Goal: Browse casually

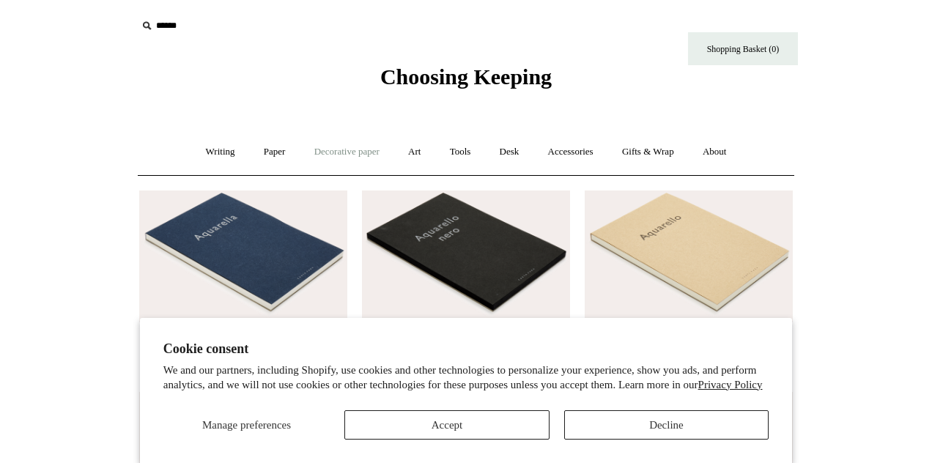
click at [324, 149] on link "Decorative paper +" at bounding box center [347, 152] width 92 height 39
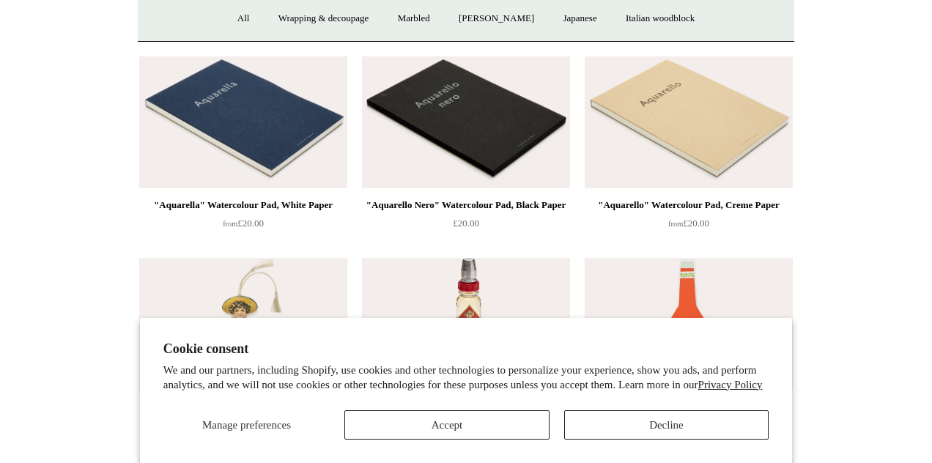
scroll to position [182, 0]
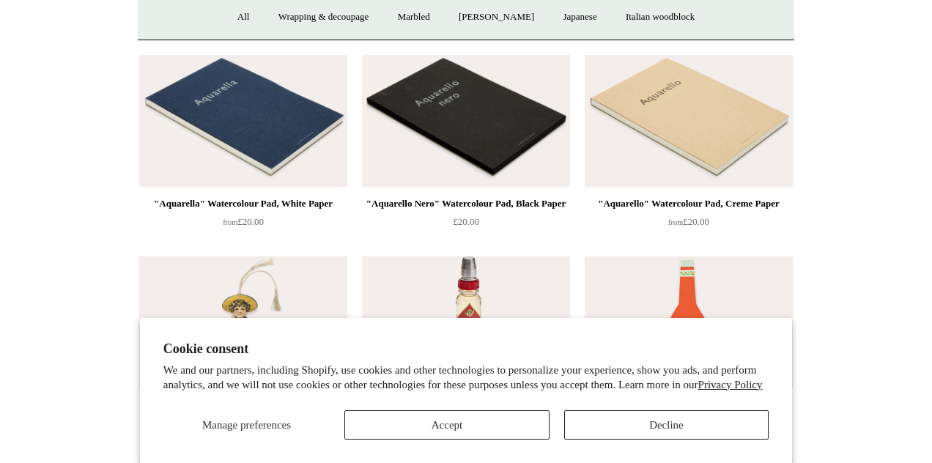
click at [481, 436] on button "Accept" at bounding box center [446, 424] width 204 height 29
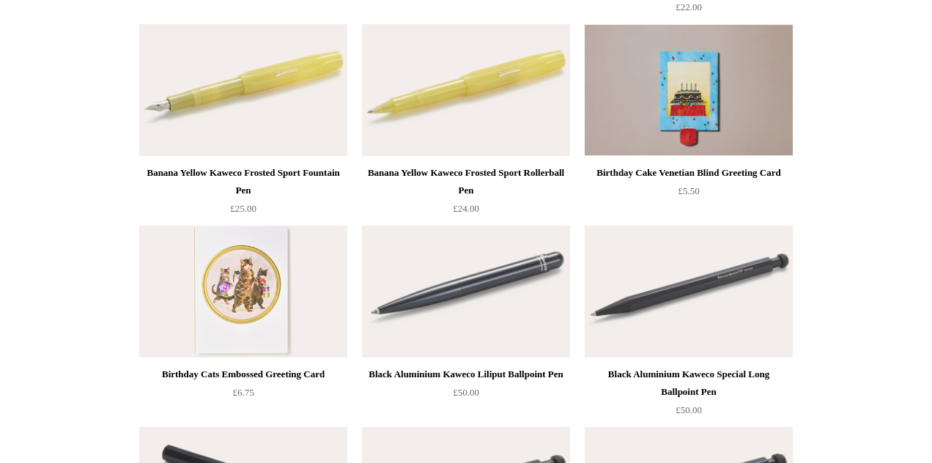
scroll to position [13510, 0]
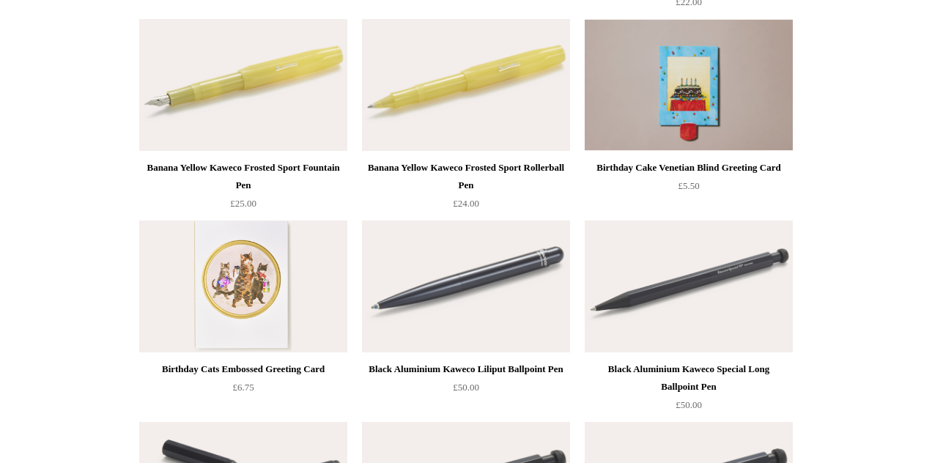
click at [222, 368] on div "Birthday Cats Embossed Greeting Card" at bounding box center [243, 369] width 201 height 18
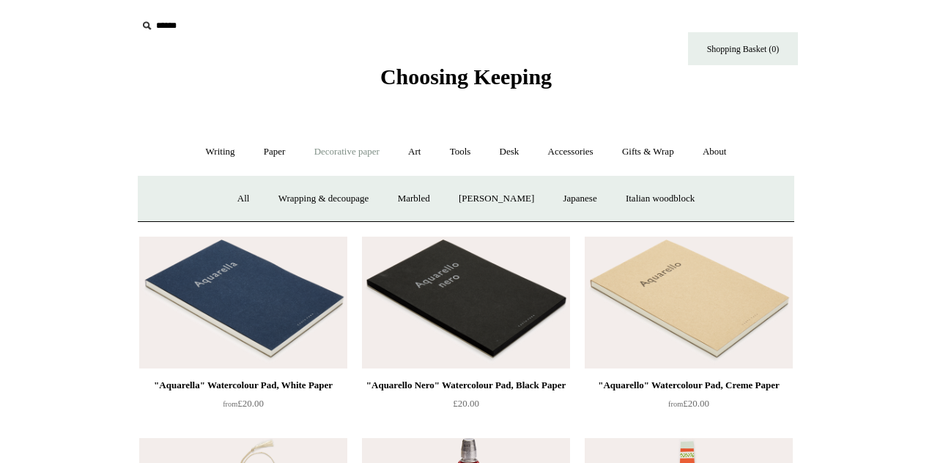
scroll to position [0, 0]
click at [416, 149] on link "Art +" at bounding box center [414, 152] width 39 height 39
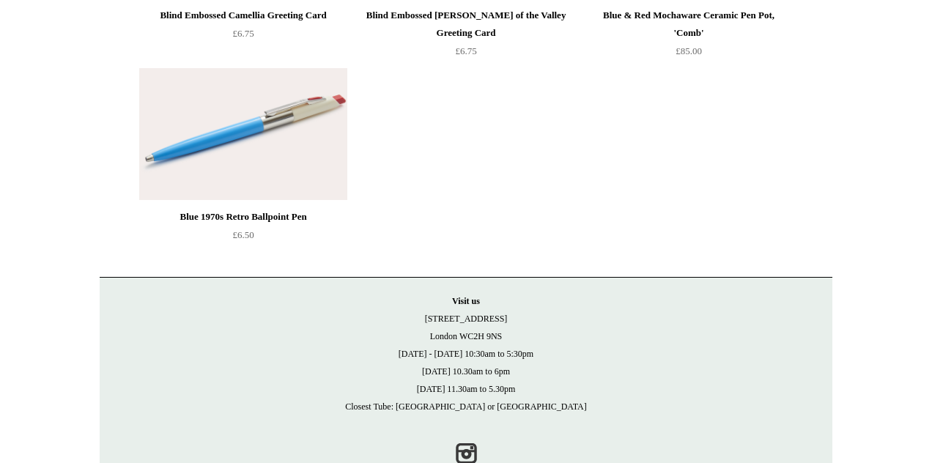
scroll to position [16886, 0]
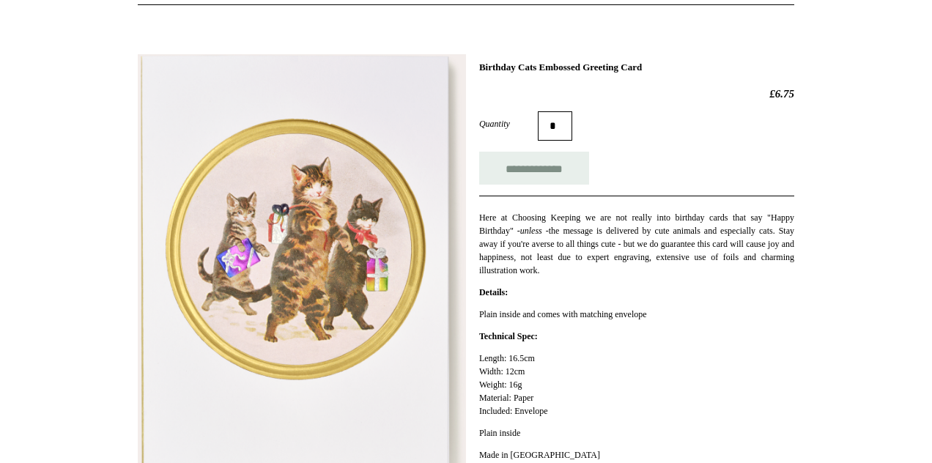
scroll to position [143, 0]
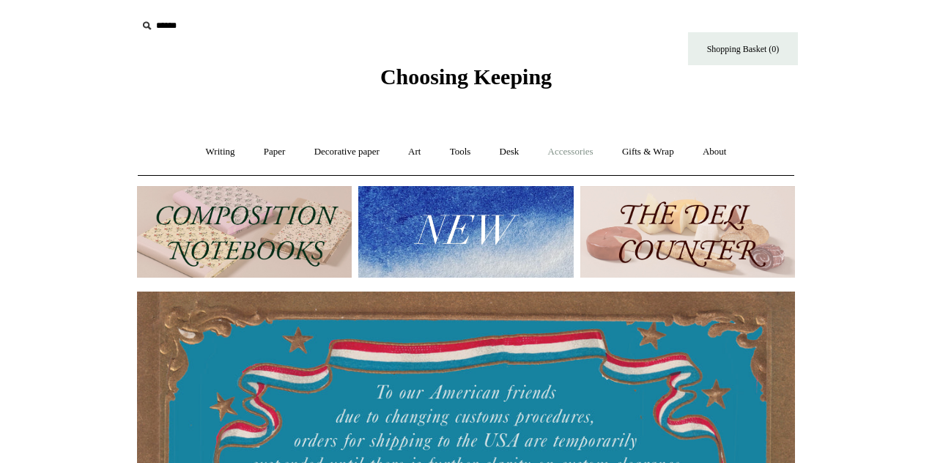
click at [585, 152] on link "Accessories +" at bounding box center [571, 152] width 72 height 39
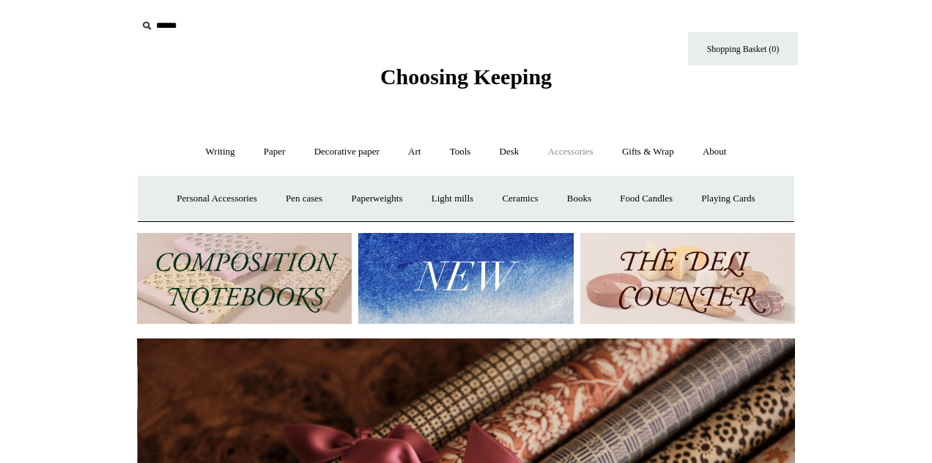
scroll to position [0, 1315]
click at [202, 198] on link "Personal Accessories +" at bounding box center [216, 198] width 106 height 39
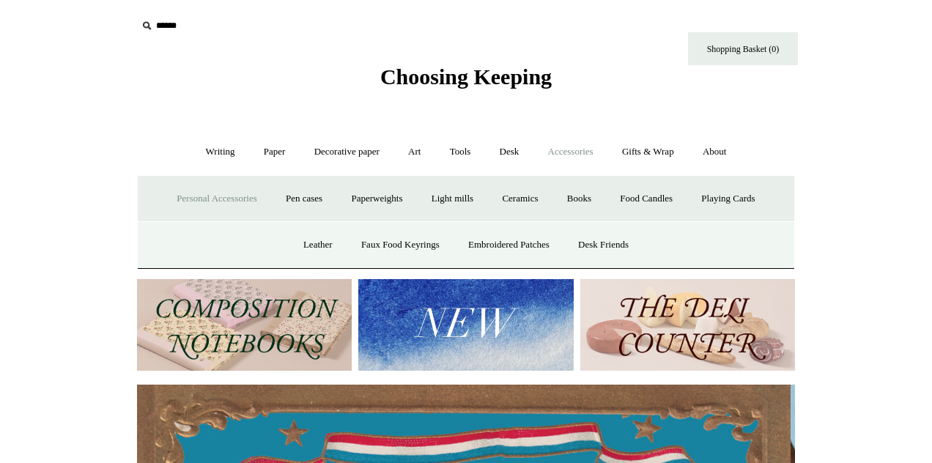
scroll to position [0, 0]
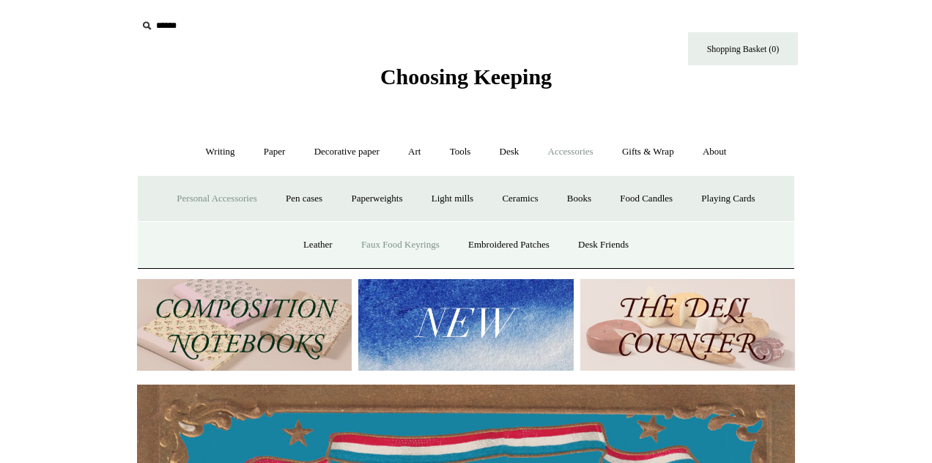
click at [385, 247] on link "Faux Food Keyrings" at bounding box center [400, 245] width 105 height 39
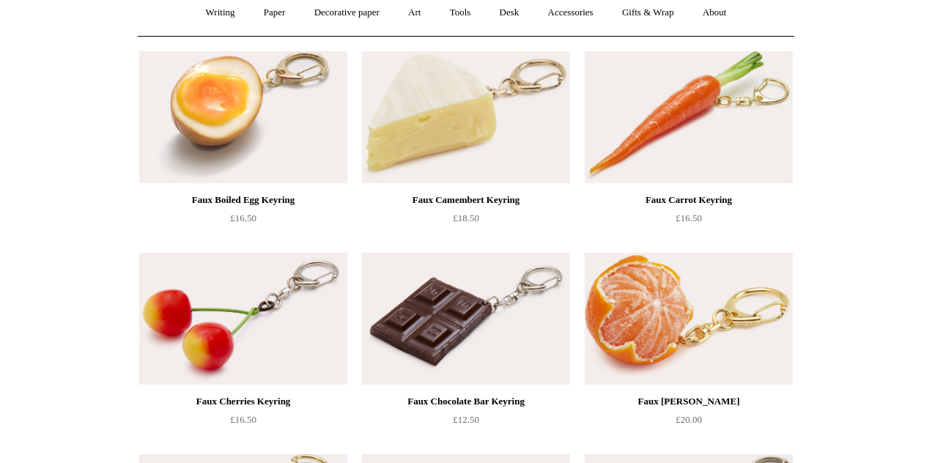
scroll to position [142, 0]
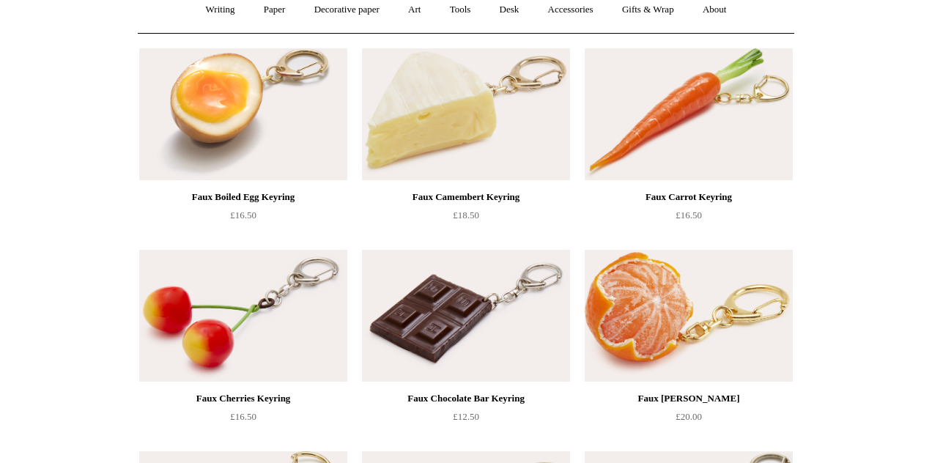
click at [450, 328] on img at bounding box center [466, 316] width 208 height 132
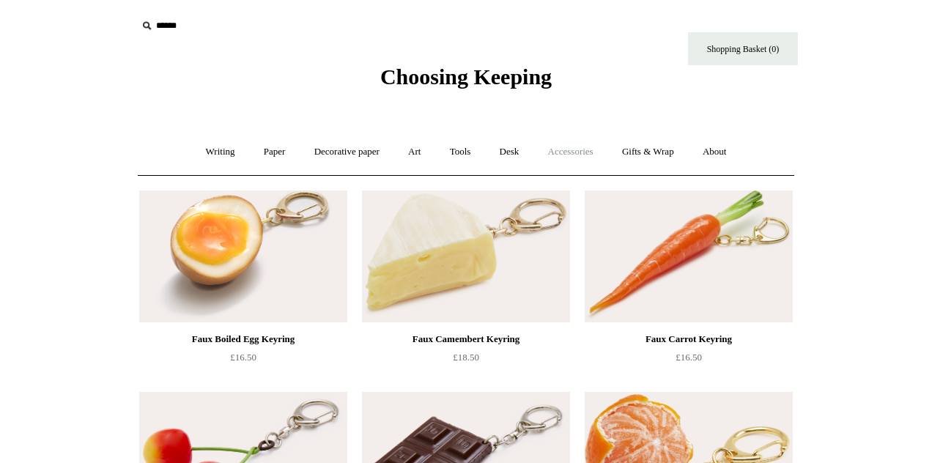
scroll to position [0, 0]
click at [409, 153] on link "Art +" at bounding box center [414, 152] width 39 height 39
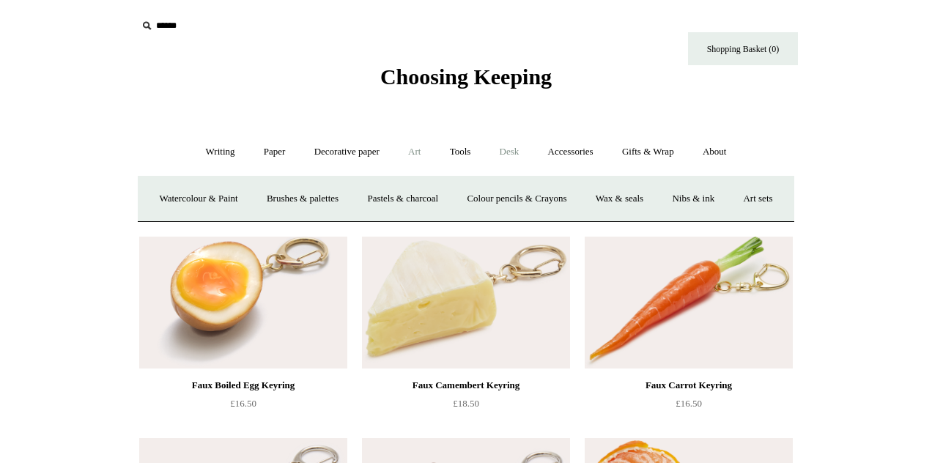
click at [513, 150] on link "Desk +" at bounding box center [509, 152] width 46 height 39
click at [608, 193] on link "Scanlon Apparati" at bounding box center [623, 198] width 92 height 39
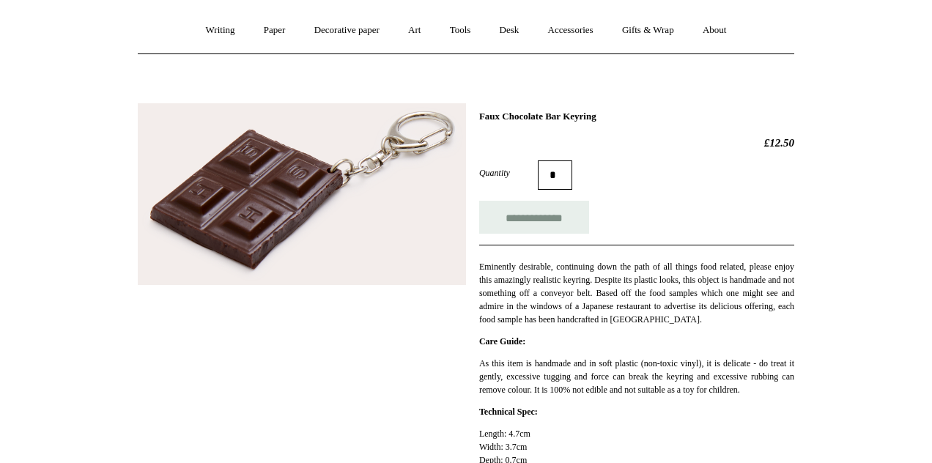
scroll to position [111, 0]
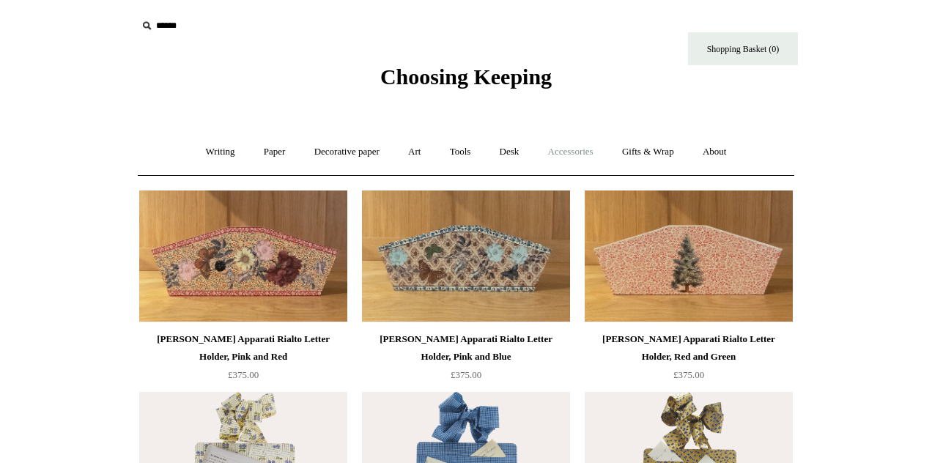
click at [578, 151] on link "Accessories +" at bounding box center [571, 152] width 72 height 39
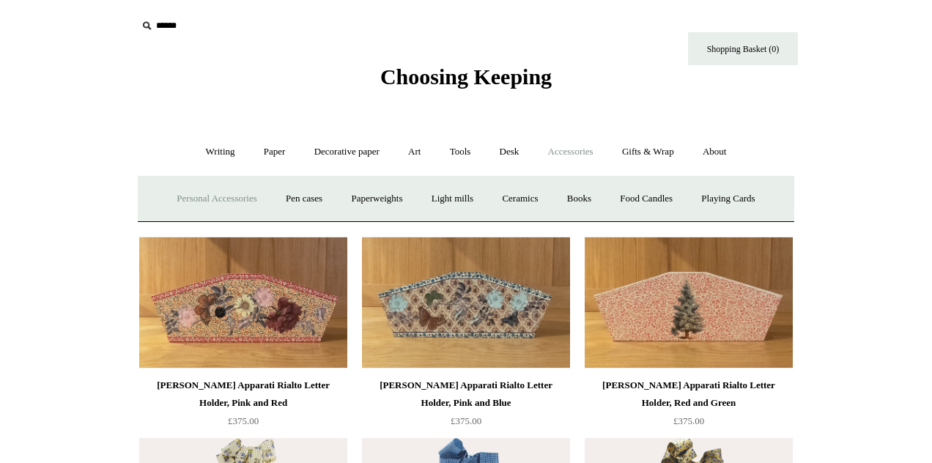
click at [218, 196] on link "Personal Accessories +" at bounding box center [216, 198] width 106 height 39
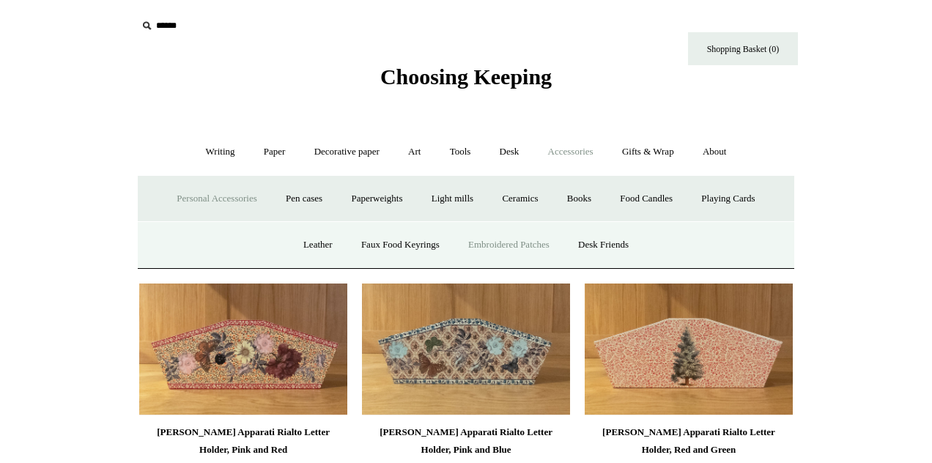
click at [491, 239] on link "Embroidered Patches" at bounding box center [509, 245] width 108 height 39
click at [585, 196] on link "Books" at bounding box center [579, 198] width 51 height 39
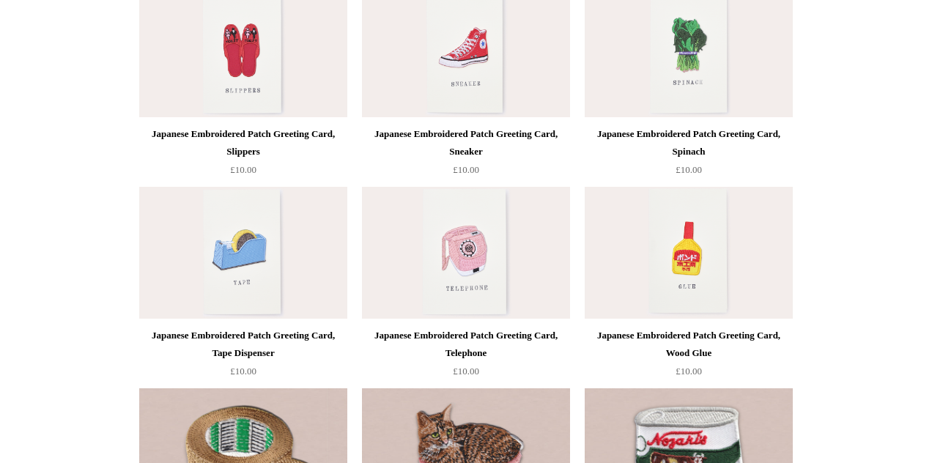
scroll to position [1169, 0]
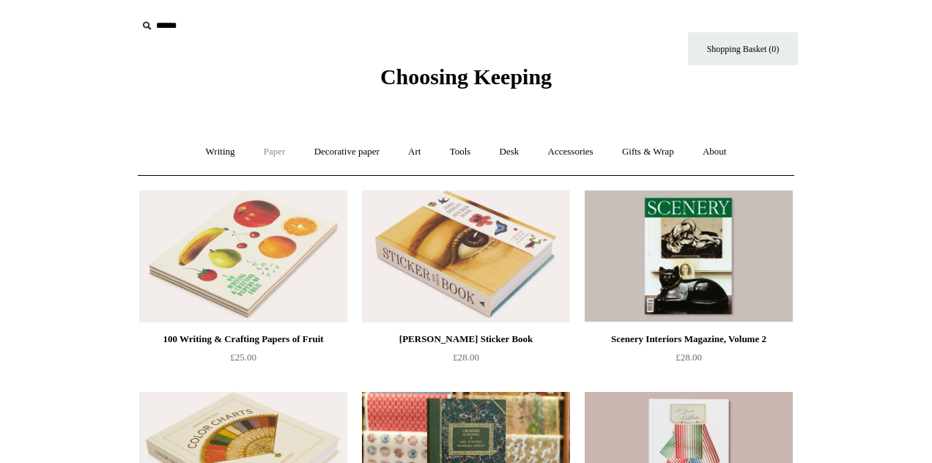
click at [267, 149] on link "Paper +" at bounding box center [274, 152] width 48 height 39
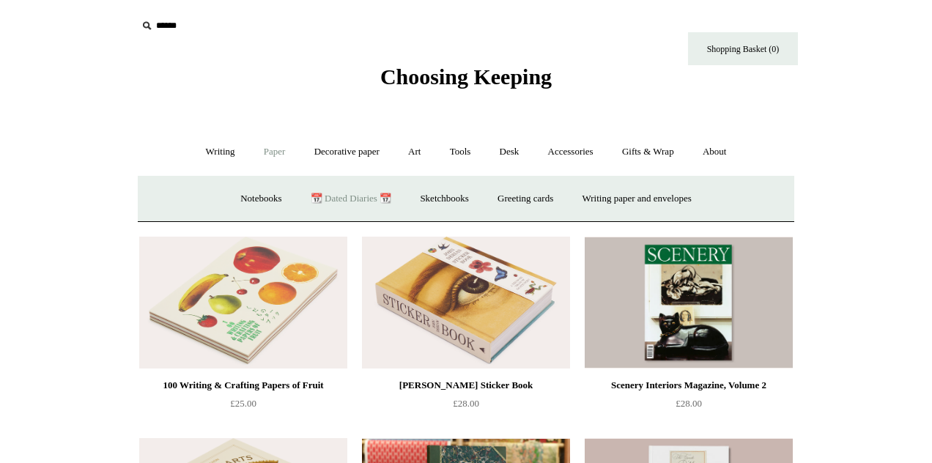
click at [349, 196] on link "📆 Dated Diaries 📆" at bounding box center [350, 198] width 107 height 39
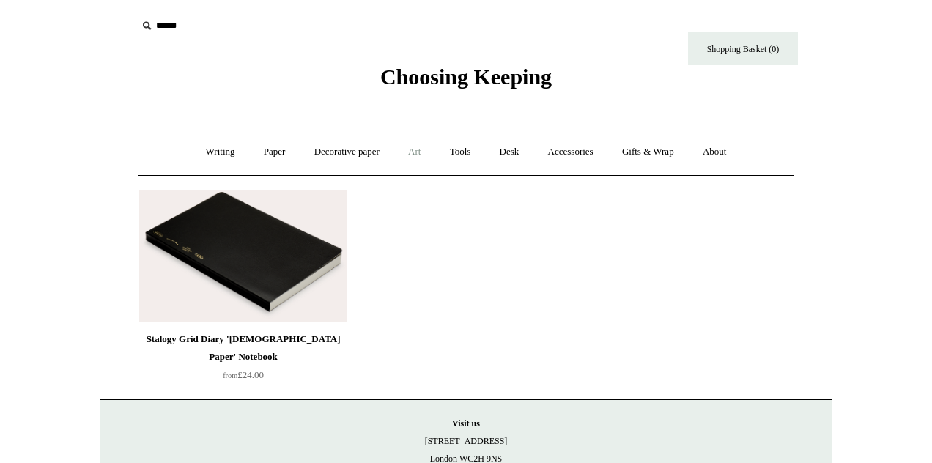
click at [418, 149] on link "Art +" at bounding box center [414, 152] width 39 height 39
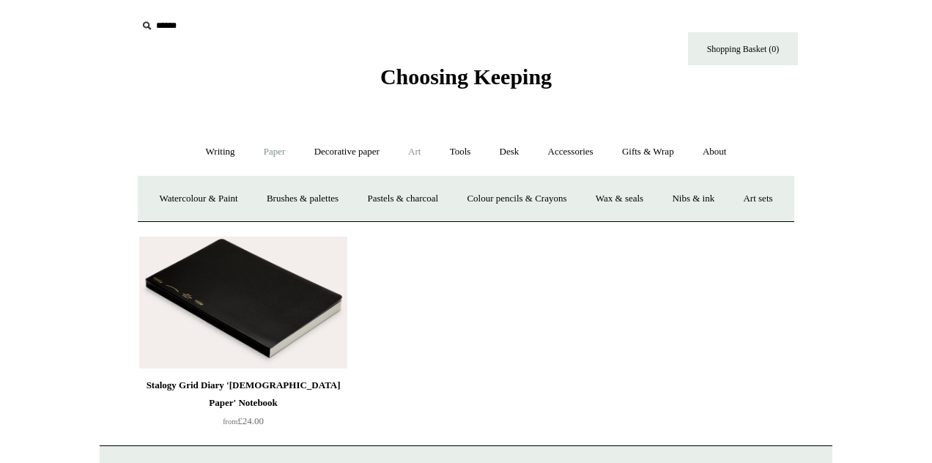
click at [269, 152] on link "Paper +" at bounding box center [274, 152] width 48 height 39
click at [656, 151] on link "Gifts & Wrap +" at bounding box center [648, 152] width 78 height 39
click at [680, 197] on link "Gifts +" at bounding box center [672, 198] width 45 height 39
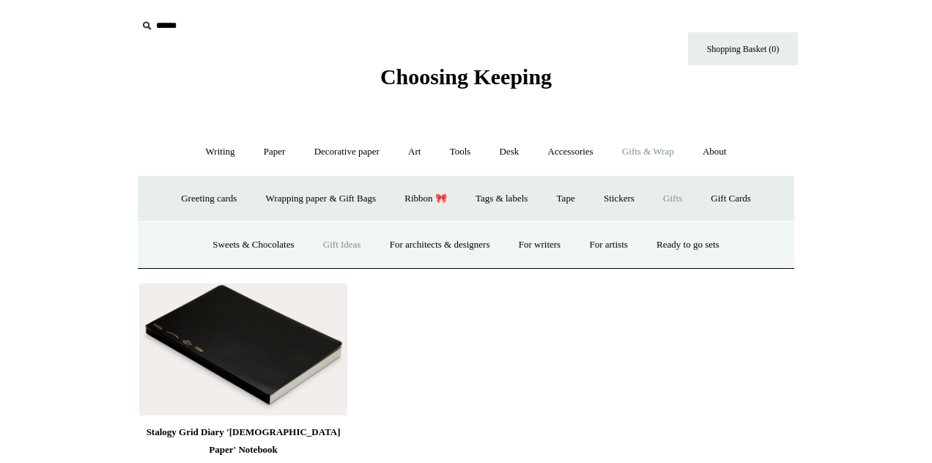
click at [338, 239] on link "Gift Ideas" at bounding box center [342, 245] width 64 height 39
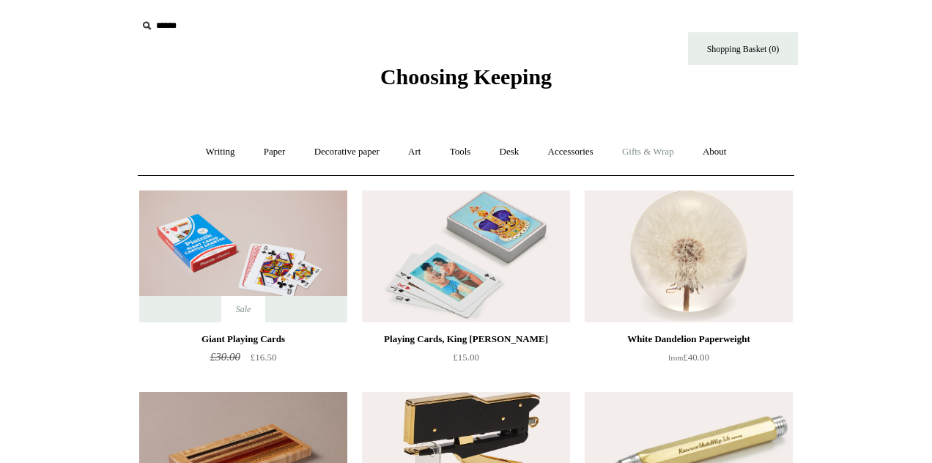
click at [656, 153] on link "Gifts & Wrap +" at bounding box center [648, 152] width 78 height 39
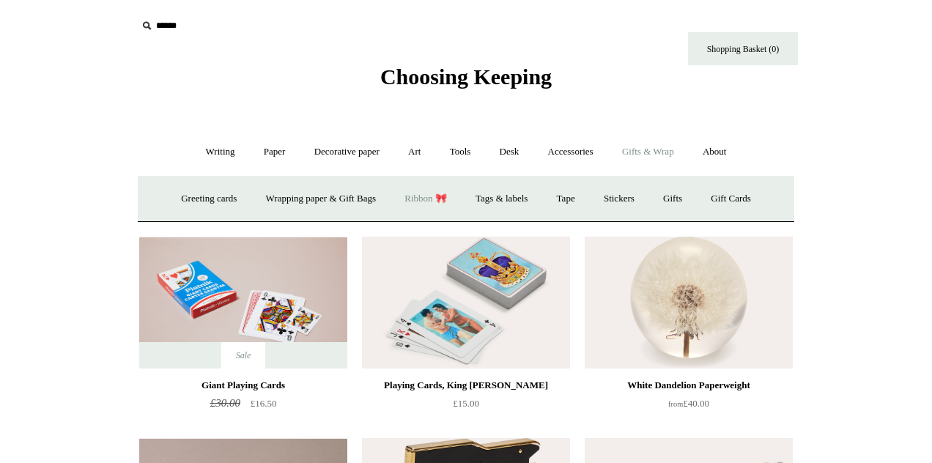
click at [428, 200] on link "Ribbon 🎀" at bounding box center [425, 198] width 69 height 39
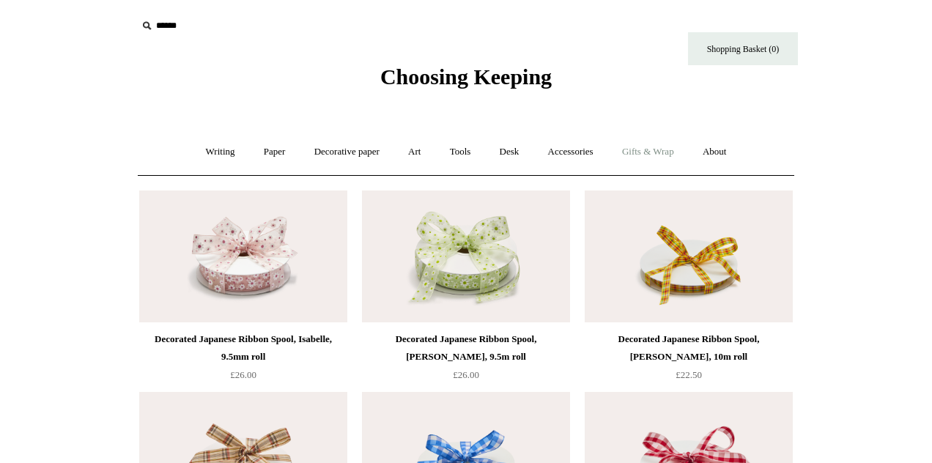
click at [667, 153] on link "Gifts & Wrap +" at bounding box center [648, 152] width 78 height 39
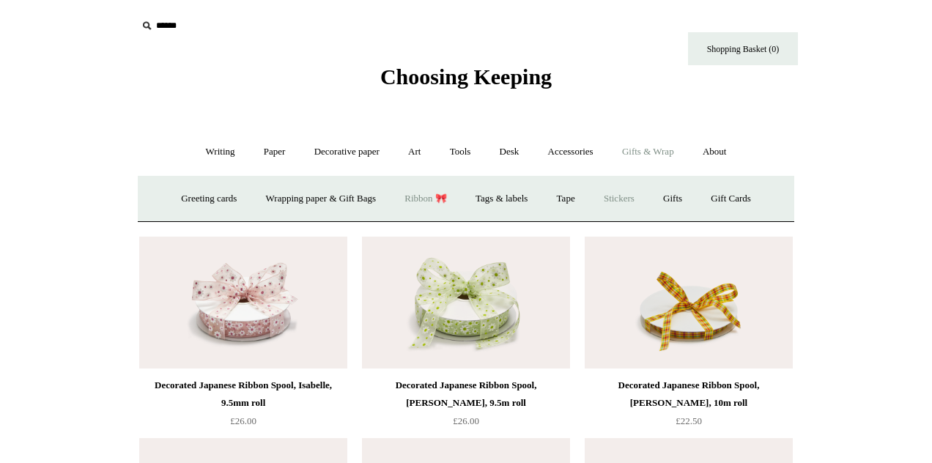
click at [625, 194] on link "Stickers" at bounding box center [618, 198] width 57 height 39
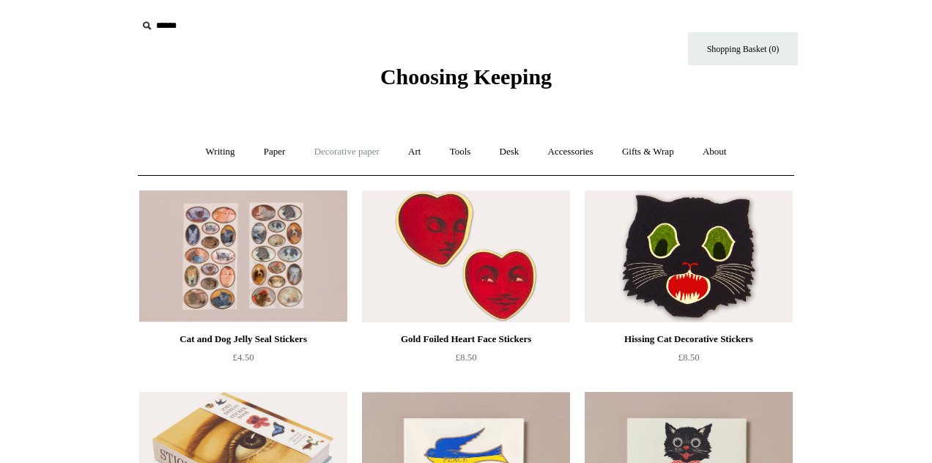
click at [354, 149] on link "Decorative paper +" at bounding box center [347, 152] width 92 height 39
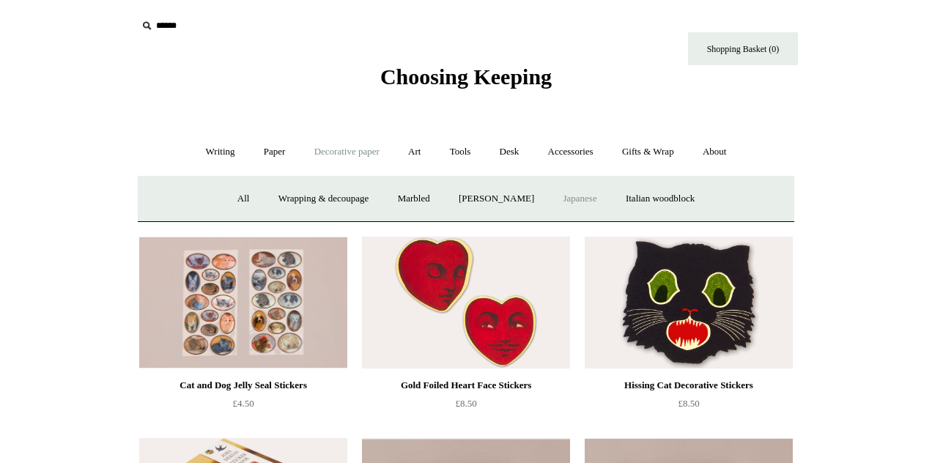
click at [592, 195] on link "Japanese" at bounding box center [579, 198] width 60 height 39
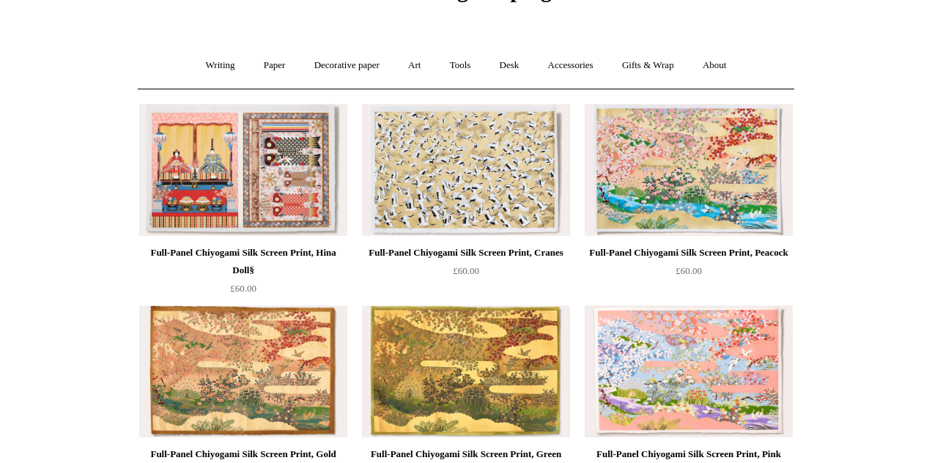
scroll to position [86, 0]
click at [275, 162] on img at bounding box center [243, 171] width 208 height 132
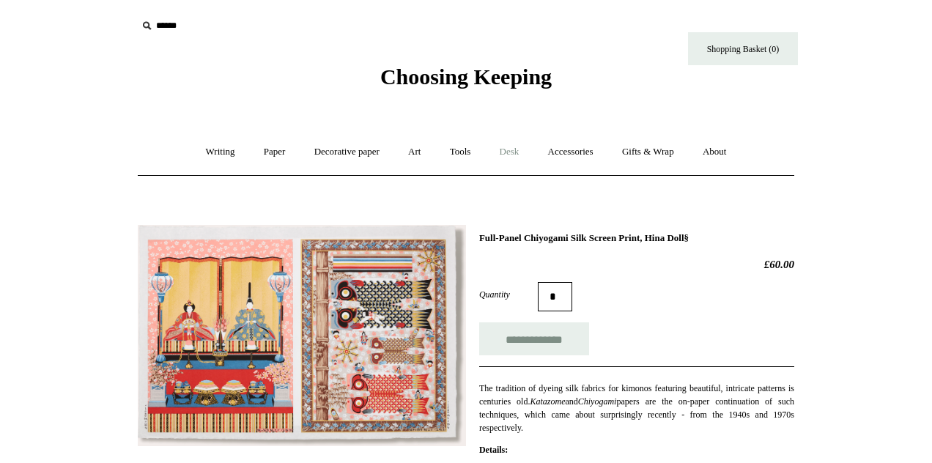
click at [515, 151] on link "Desk +" at bounding box center [509, 152] width 46 height 39
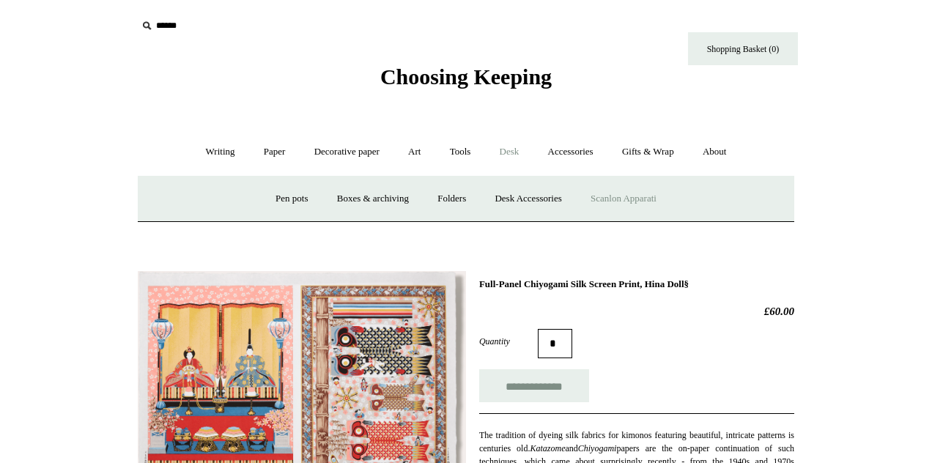
click at [627, 197] on link "Scanlon Apparati" at bounding box center [623, 198] width 92 height 39
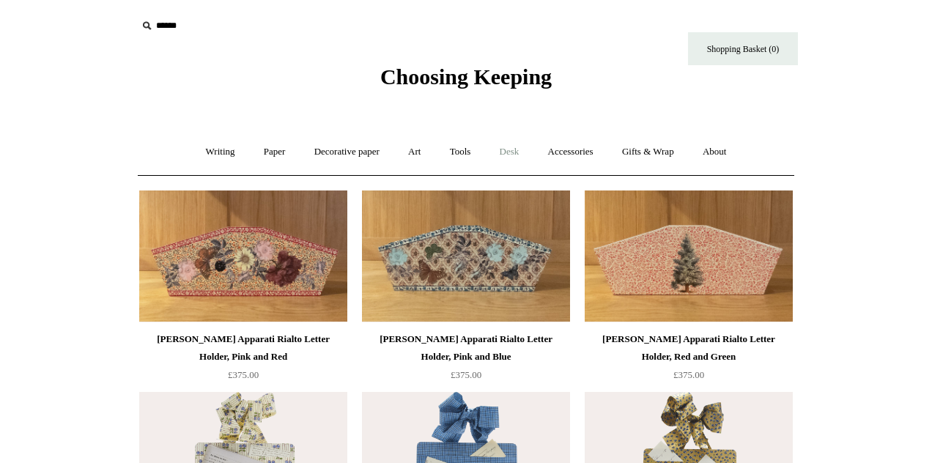
click at [513, 150] on link "Desk +" at bounding box center [509, 152] width 46 height 39
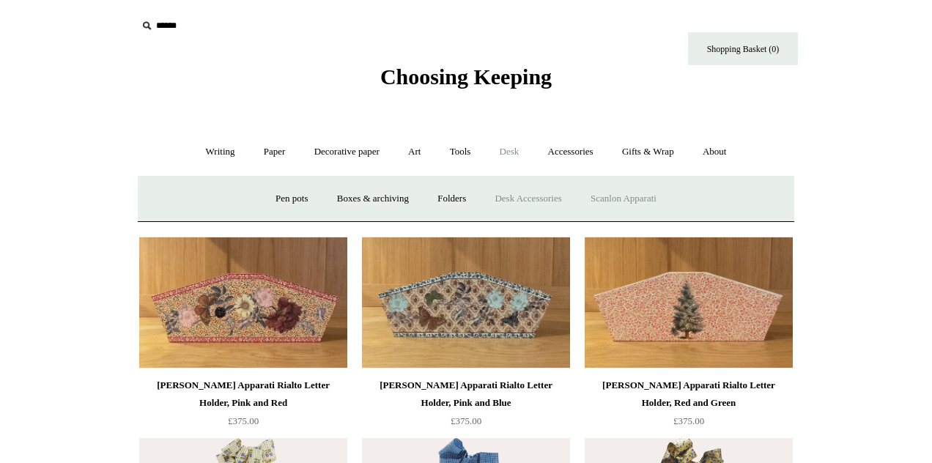
click at [519, 198] on link "Desk Accessories" at bounding box center [527, 198] width 93 height 39
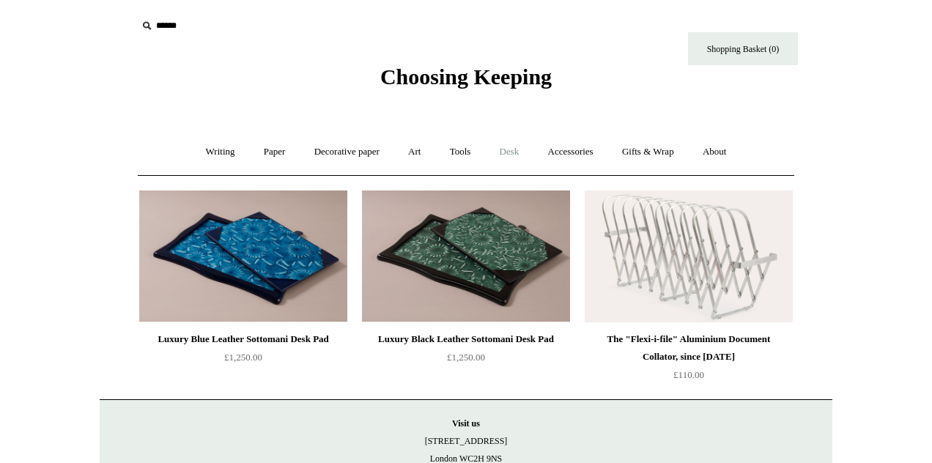
click at [508, 148] on link "Desk +" at bounding box center [509, 152] width 46 height 39
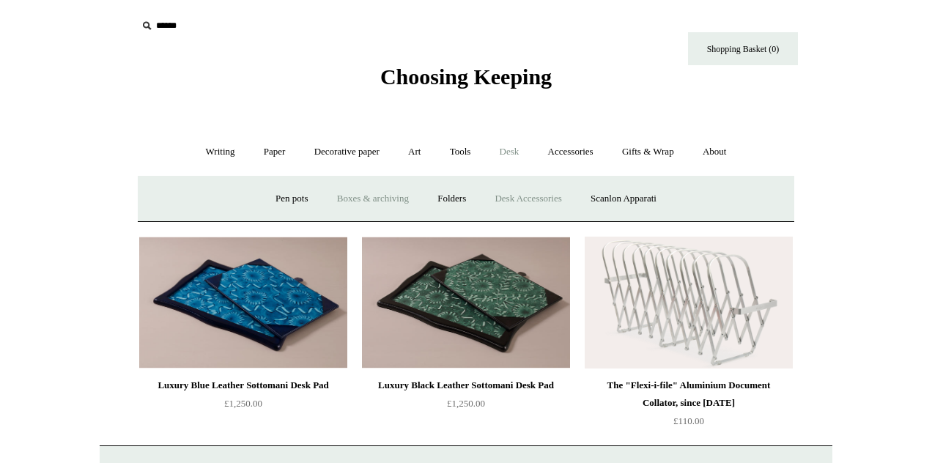
click at [378, 196] on link "Boxes & archiving" at bounding box center [373, 198] width 98 height 39
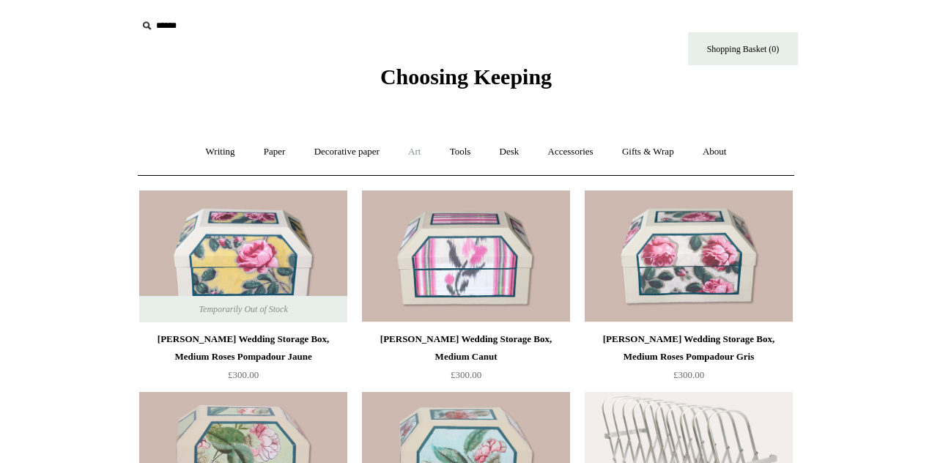
click at [415, 154] on link "Art +" at bounding box center [414, 152] width 39 height 39
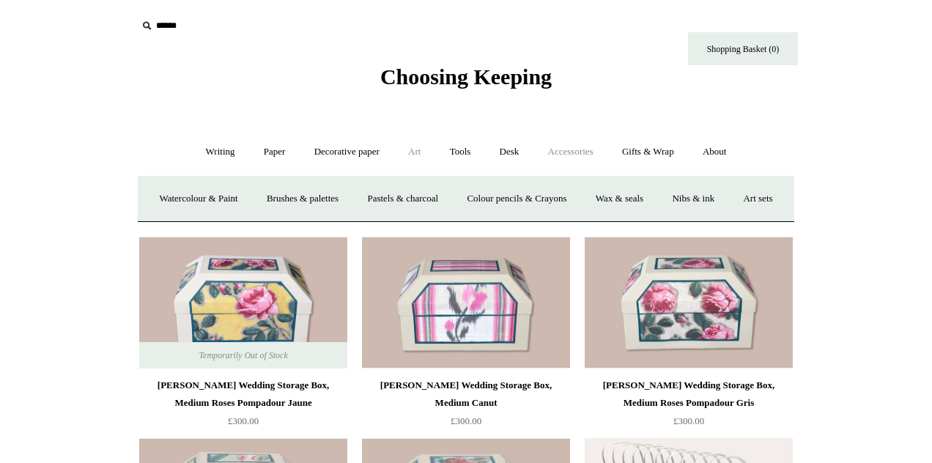
click at [583, 151] on link "Accessories +" at bounding box center [571, 152] width 72 height 39
click at [336, 150] on link "Decorative paper +" at bounding box center [347, 152] width 92 height 39
click at [329, 201] on link "Wrapping & decoupage" at bounding box center [323, 198] width 117 height 39
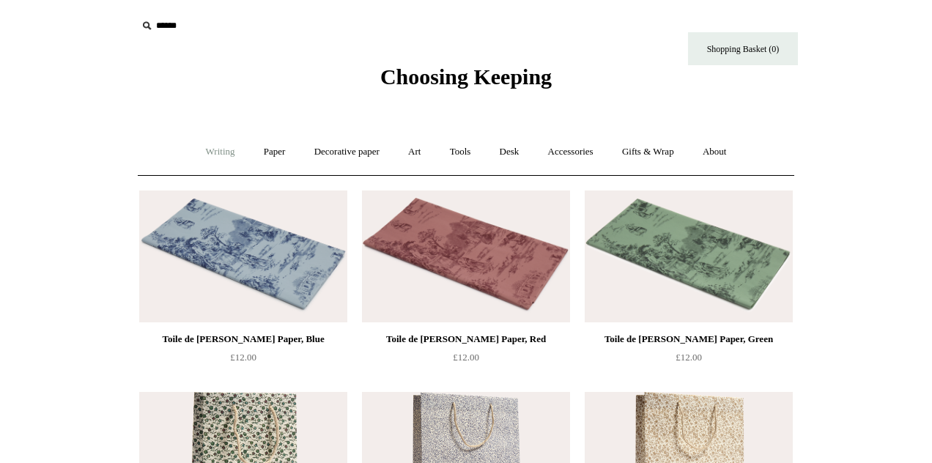
click at [209, 147] on link "Writing +" at bounding box center [221, 152] width 56 height 39
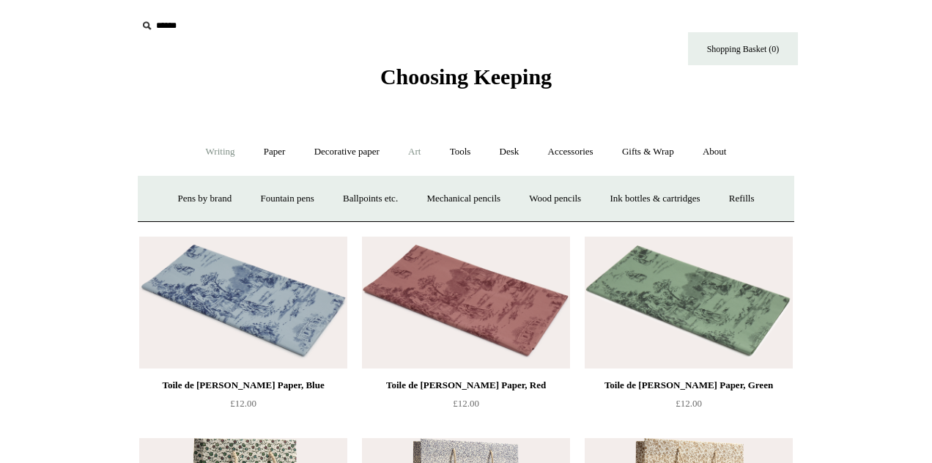
click at [413, 149] on link "Art +" at bounding box center [414, 152] width 39 height 39
click at [729, 218] on link "Art sets" at bounding box center [757, 198] width 56 height 39
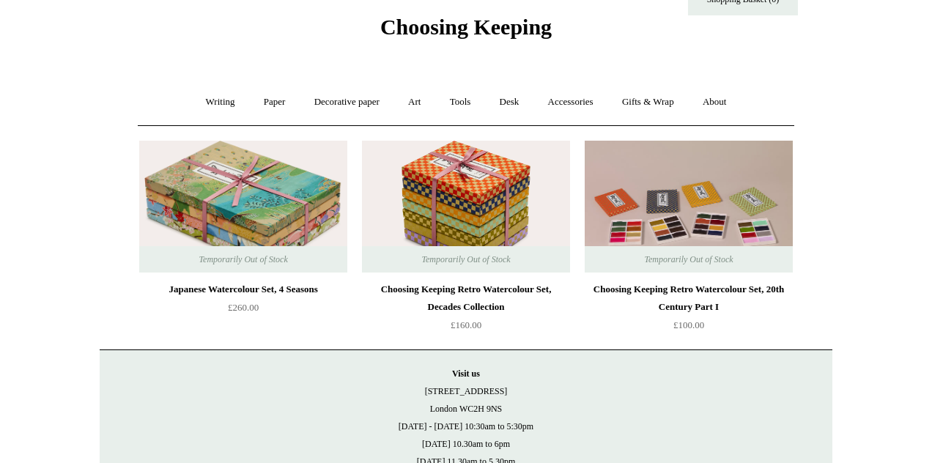
scroll to position [56, 0]
